Goal: Information Seeking & Learning: Learn about a topic

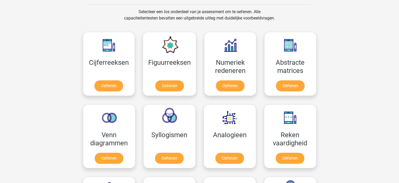
scroll to position [211, 0]
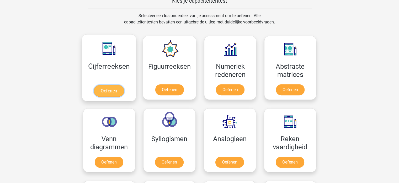
click at [111, 88] on link "Oefenen" at bounding box center [109, 91] width 30 height 12
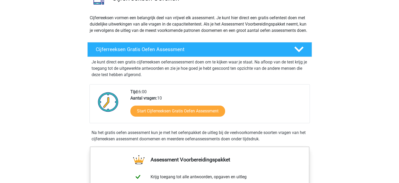
scroll to position [58, 0]
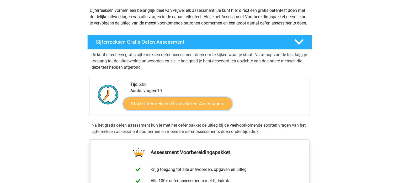
click at [140, 110] on link "Start Cijferreeksen Gratis Oefen Assessment" at bounding box center [177, 103] width 109 height 13
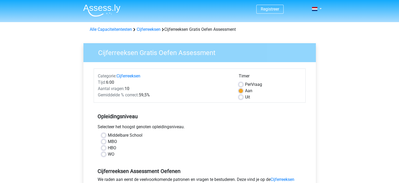
click at [108, 147] on label "HBO" at bounding box center [112, 147] width 8 height 6
click at [104, 147] on input "HBO" at bounding box center [104, 146] width 4 height 5
radio input "true"
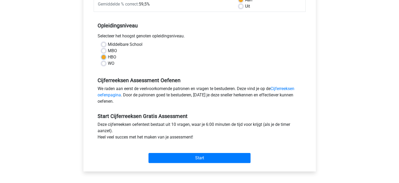
scroll to position [99, 0]
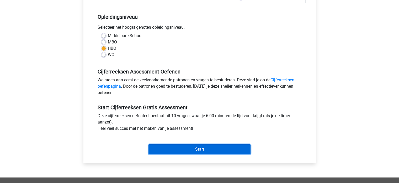
click at [188, 149] on input "Start" at bounding box center [200, 149] width 102 height 10
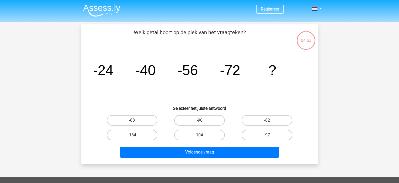
click at [144, 122] on label "-88" at bounding box center [132, 120] width 51 height 11
click at [136, 122] on input "-88" at bounding box center [133, 121] width 3 height 3
radio input "true"
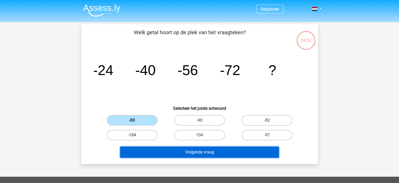
click at [186, 150] on button "Volgende vraag" at bounding box center [199, 151] width 159 height 11
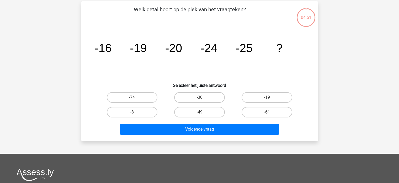
scroll to position [24, 0]
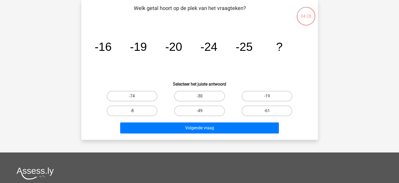
click at [194, 96] on label "-30" at bounding box center [199, 96] width 51 height 11
click at [200, 96] on input "-30" at bounding box center [201, 97] width 3 height 3
radio input "true"
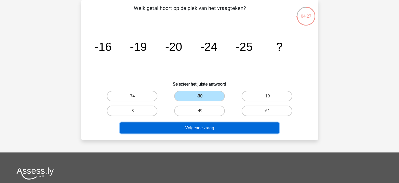
click at [198, 130] on button "Volgende vraag" at bounding box center [199, 127] width 159 height 11
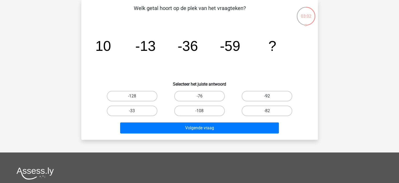
click at [259, 97] on label "-92" at bounding box center [267, 96] width 51 height 11
click at [267, 97] on input "-92" at bounding box center [268, 97] width 3 height 3
radio input "true"
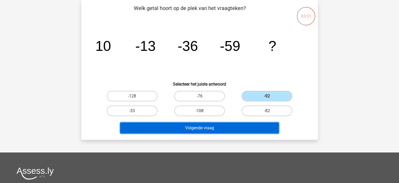
click at [223, 128] on button "Volgende vraag" at bounding box center [199, 127] width 159 height 11
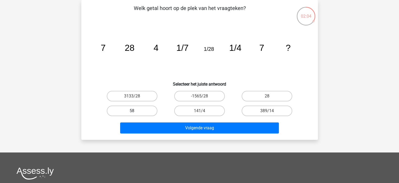
click at [134, 110] on label "58" at bounding box center [132, 110] width 51 height 11
click at [134, 111] on input "58" at bounding box center [133, 112] width 3 height 3
radio input "true"
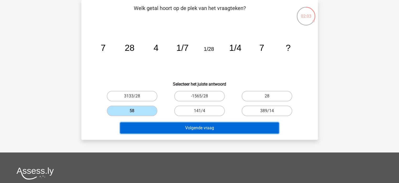
click at [198, 131] on button "Volgende vraag" at bounding box center [199, 127] width 159 height 11
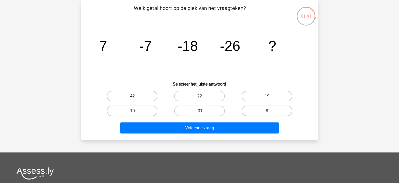
click at [146, 96] on label "-42" at bounding box center [132, 96] width 51 height 11
click at [136, 96] on input "-42" at bounding box center [133, 97] width 3 height 3
radio input "true"
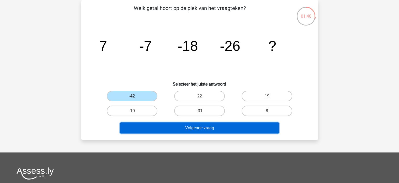
click at [192, 128] on button "Volgende vraag" at bounding box center [199, 127] width 159 height 11
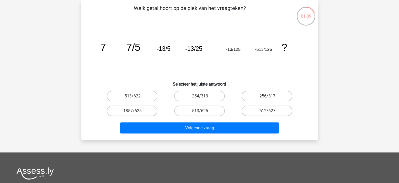
click at [267, 94] on label "-256/317" at bounding box center [267, 96] width 51 height 11
click at [267, 96] on input "-256/317" at bounding box center [268, 97] width 3 height 3
radio input "true"
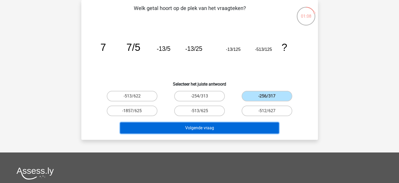
click at [198, 131] on button "Volgende vraag" at bounding box center [199, 127] width 159 height 11
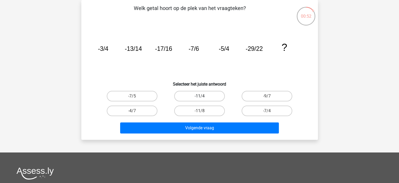
click at [202, 95] on label "-11/4" at bounding box center [199, 96] width 51 height 11
click at [202, 96] on input "-11/4" at bounding box center [201, 97] width 3 height 3
radio input "true"
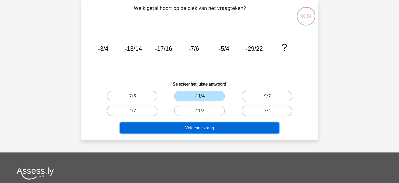
click at [204, 127] on button "Volgende vraag" at bounding box center [199, 127] width 159 height 11
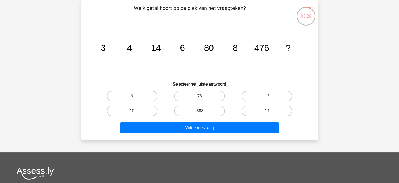
click at [134, 112] on input "10" at bounding box center [133, 112] width 3 height 3
radio input "true"
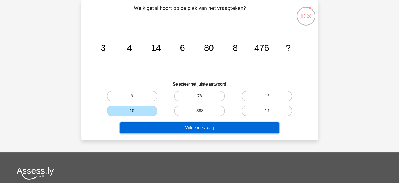
click at [222, 128] on button "Volgende vraag" at bounding box center [199, 127] width 159 height 11
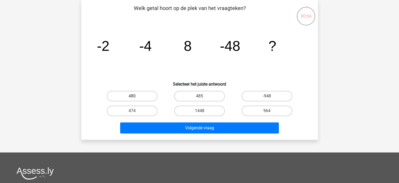
click at [138, 96] on label "480" at bounding box center [132, 96] width 51 height 11
click at [136, 96] on input "480" at bounding box center [133, 97] width 3 height 3
radio input "true"
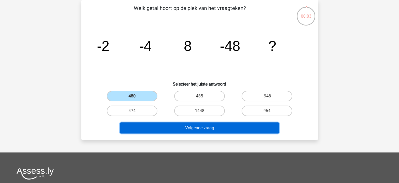
click at [204, 128] on button "Volgende vraag" at bounding box center [199, 127] width 159 height 11
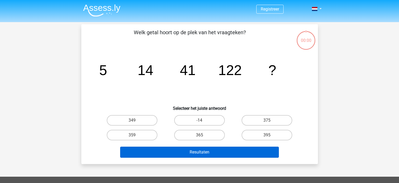
scroll to position [24, 0]
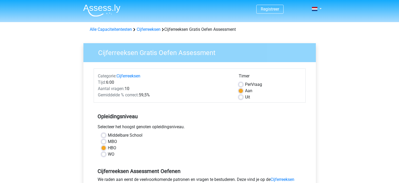
scroll to position [99, 0]
